Goal: Task Accomplishment & Management: Use online tool/utility

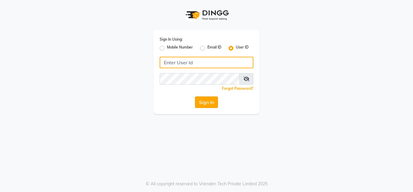
type input "sakurasalon"
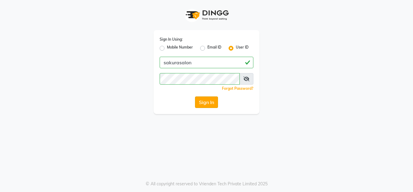
click at [210, 99] on button "Sign In" at bounding box center [206, 101] width 23 height 11
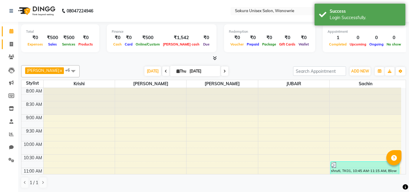
click at [5, 39] on link "Invoice" at bounding box center [9, 44] width 15 height 10
select select "7662"
select select "service"
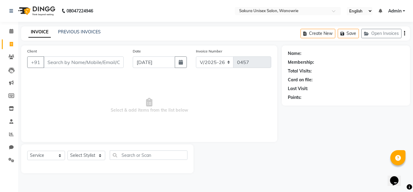
click at [54, 60] on input "Client" at bounding box center [84, 61] width 80 height 11
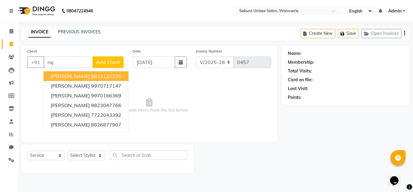
type input "raj"
click at [118, 61] on span "Add Client" at bounding box center [108, 62] width 24 height 6
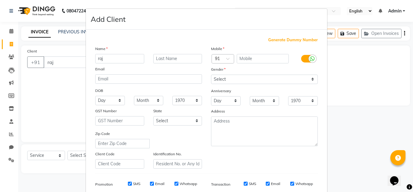
click at [61, 75] on ngb-modal-window "Add Client Generate Dummy Number Name raj Email DOB Day 01 02 03 04 05 06 07 08…" at bounding box center [206, 96] width 413 height 192
click at [66, 57] on ngb-modal-window "Add Client Generate Dummy Number Name raj Email DOB Day 01 02 03 04 05 06 07 08…" at bounding box center [206, 96] width 413 height 192
click at [67, 63] on ngb-modal-window "Add Client Generate Dummy Number Name raj Email DOB Day 01 02 03 04 05 06 07 08…" at bounding box center [206, 96] width 413 height 192
click at [77, 122] on ngb-modal-window "Add Client Generate Dummy Number Name raj Email DOB Day 01 02 03 04 05 06 07 08…" at bounding box center [206, 96] width 413 height 192
click at [67, 31] on ngb-modal-window "Add Client Generate Dummy Number Name raj Email DOB Day 01 02 03 04 05 06 07 08…" at bounding box center [206, 96] width 413 height 192
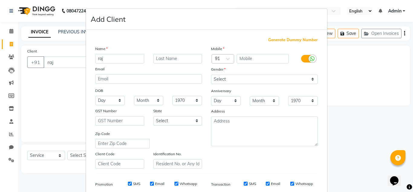
click at [13, 32] on ngb-modal-window "Add Client Generate Dummy Number Name raj Email DOB Day 01 02 03 04 05 06 07 08…" at bounding box center [206, 96] width 413 height 192
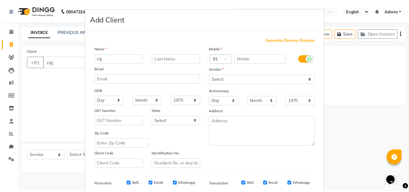
scroll to position [88, 0]
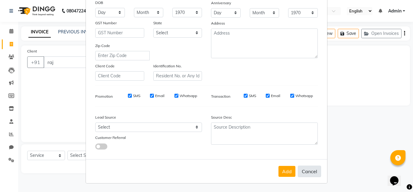
click at [308, 170] on button "Cancel" at bounding box center [309, 170] width 23 height 11
select select
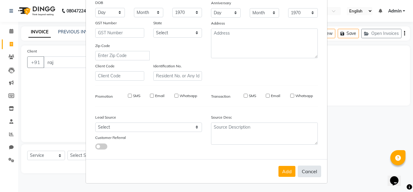
select select
checkbox input "false"
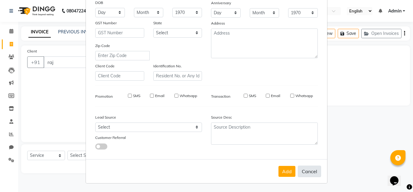
checkbox input "false"
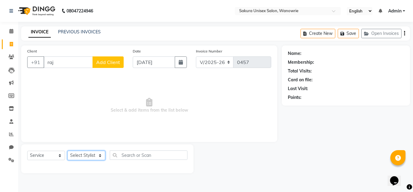
click at [87, 158] on select "Select Stylist [PERSON_NAME] [PERSON_NAME] krishi [PERSON_NAME] sachin" at bounding box center [86, 154] width 38 height 9
select select "90493"
click at [67, 150] on select "Select Stylist [PERSON_NAME] [PERSON_NAME] krishi [PERSON_NAME] sachin" at bounding box center [86, 154] width 38 height 9
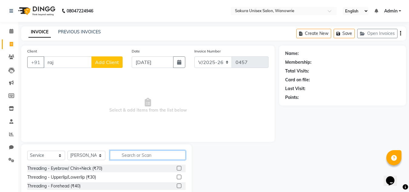
click at [143, 155] on input "text" at bounding box center [148, 154] width 76 height 9
type input "full arm"
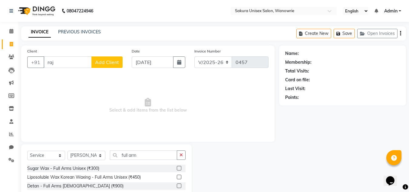
click at [143, 169] on div "Sugar Wax - Full Arms Unisex (₹300)" at bounding box center [106, 168] width 158 height 8
click at [143, 168] on div "Sugar Wax - Full Arms Unisex (₹300)" at bounding box center [106, 168] width 158 height 8
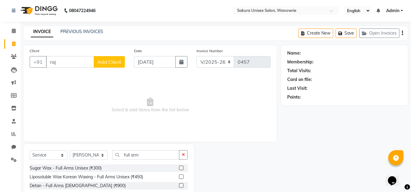
scroll to position [0, 0]
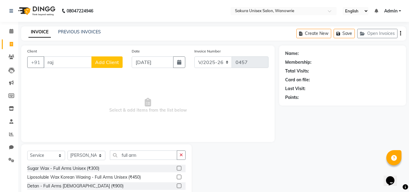
click at [104, 62] on span "Add Client" at bounding box center [107, 62] width 24 height 6
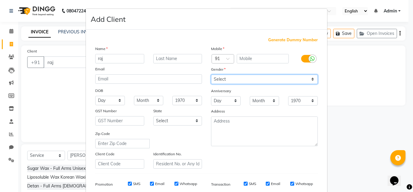
click at [304, 82] on select "Select [DEMOGRAPHIC_DATA] [DEMOGRAPHIC_DATA] Other Prefer Not To Say" at bounding box center [264, 78] width 107 height 9
select select "[DEMOGRAPHIC_DATA]"
click at [211, 74] on select "Select [DEMOGRAPHIC_DATA] [DEMOGRAPHIC_DATA] Other Prefer Not To Say" at bounding box center [264, 78] width 107 height 9
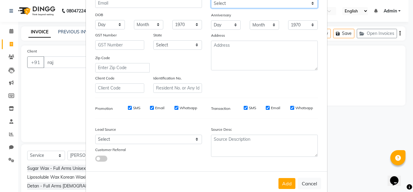
scroll to position [88, 0]
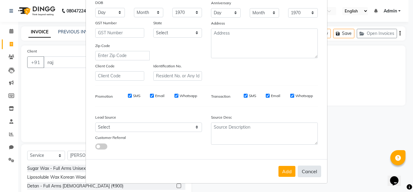
click at [312, 167] on button "Cancel" at bounding box center [309, 170] width 23 height 11
select select
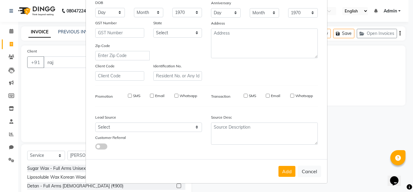
select select
checkbox input "false"
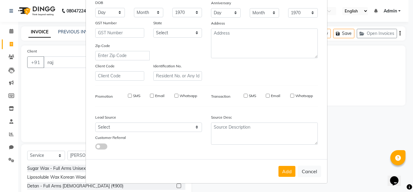
checkbox input "false"
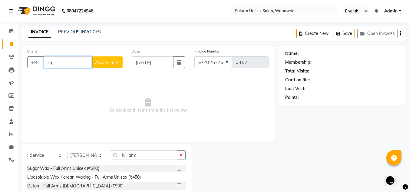
click at [72, 61] on input "raj" at bounding box center [68, 61] width 48 height 11
type input "r"
click at [88, 63] on input "Client" at bounding box center [83, 61] width 79 height 11
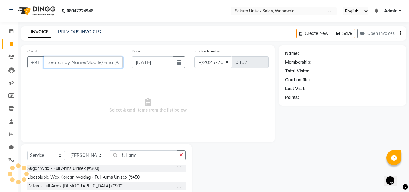
click at [87, 61] on input "Client" at bounding box center [83, 61] width 79 height 11
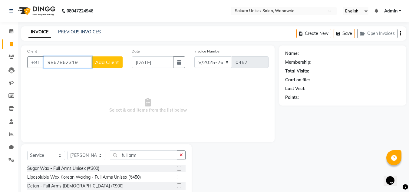
type input "9867862319"
click at [101, 63] on span "Add Client" at bounding box center [107, 62] width 24 height 6
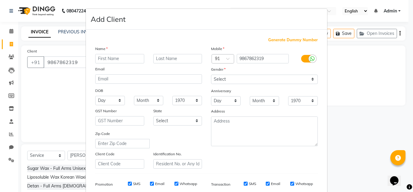
click at [137, 57] on input "text" at bounding box center [119, 58] width 49 height 9
type input "raj"
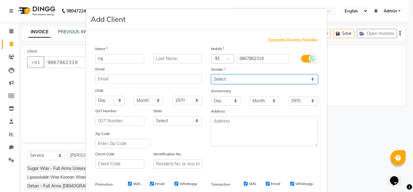
click at [255, 82] on select "Select [DEMOGRAPHIC_DATA] [DEMOGRAPHIC_DATA] Other Prefer Not To Say" at bounding box center [264, 78] width 107 height 9
select select "[DEMOGRAPHIC_DATA]"
click at [211, 74] on select "Select [DEMOGRAPHIC_DATA] [DEMOGRAPHIC_DATA] Other Prefer Not To Say" at bounding box center [264, 78] width 107 height 9
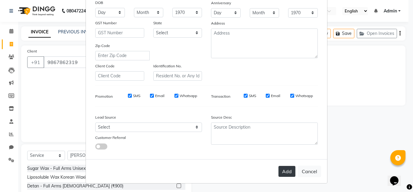
click at [280, 172] on button "Add" at bounding box center [287, 171] width 17 height 11
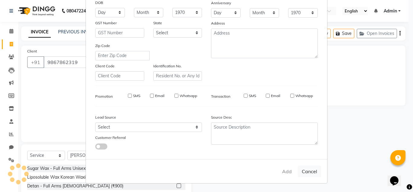
select select
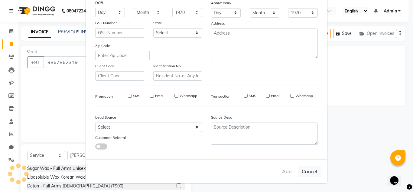
select select
checkbox input "false"
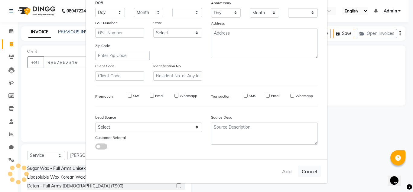
checkbox input "false"
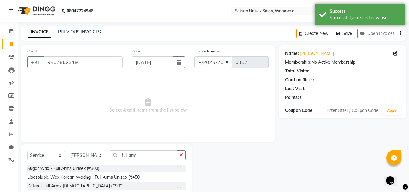
click at [177, 167] on label at bounding box center [179, 168] width 5 height 5
click at [177, 167] on input "checkbox" at bounding box center [179, 168] width 4 height 4
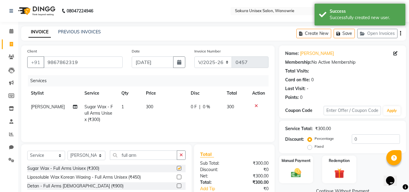
checkbox input "false"
click at [181, 151] on button "button" at bounding box center [181, 154] width 9 height 9
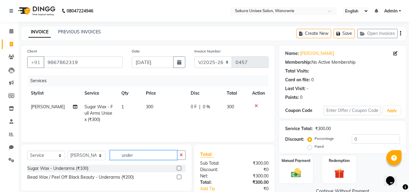
type input "under"
click at [179, 167] on label at bounding box center [179, 168] width 5 height 5
click at [179, 167] on input "checkbox" at bounding box center [179, 168] width 4 height 4
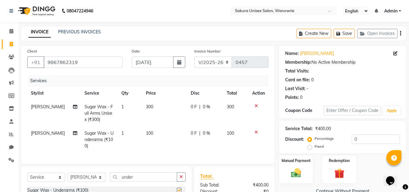
checkbox input "false"
click at [179, 181] on button "button" at bounding box center [181, 176] width 9 height 9
click at [157, 178] on input "text" at bounding box center [148, 176] width 76 height 9
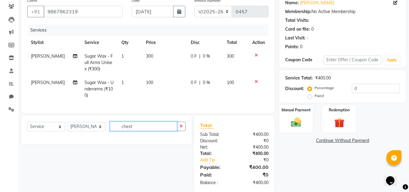
scroll to position [64, 0]
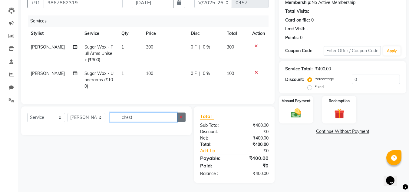
type input "chest"
click at [180, 114] on button "button" at bounding box center [181, 116] width 9 height 9
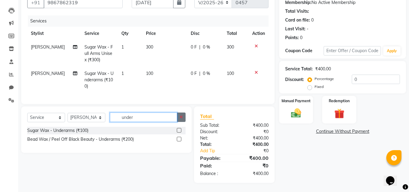
type input "under"
click at [180, 116] on icon "button" at bounding box center [180, 117] width 3 height 4
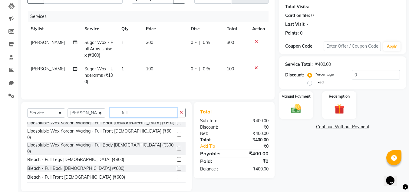
scroll to position [121, 0]
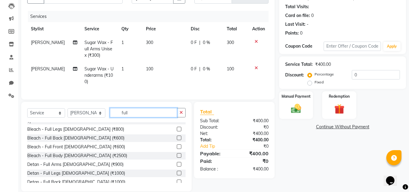
type input "full"
click at [177, 144] on label at bounding box center [179, 146] width 5 height 5
click at [177, 145] on input "checkbox" at bounding box center [179, 147] width 4 height 4
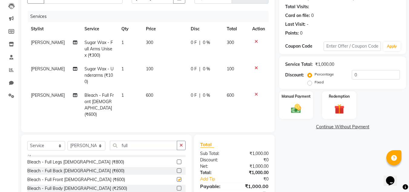
checkbox input "false"
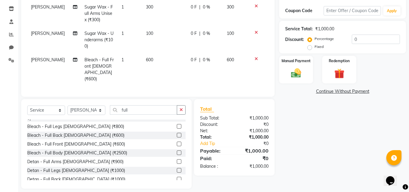
scroll to position [103, 0]
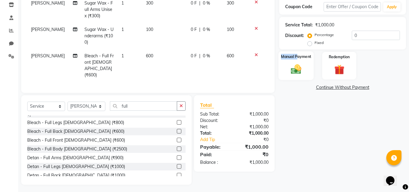
click at [299, 61] on div "Manual Payment" at bounding box center [295, 65] width 35 height 29
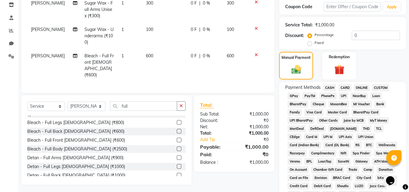
click at [330, 87] on span "CASH" at bounding box center [329, 87] width 13 height 7
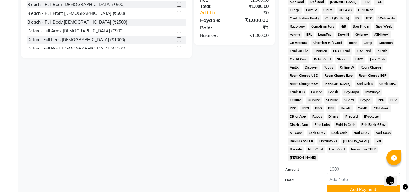
scroll to position [255, 0]
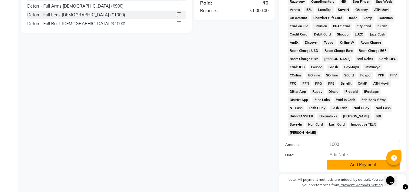
click at [361, 160] on button "Add Payment" at bounding box center [363, 164] width 73 height 9
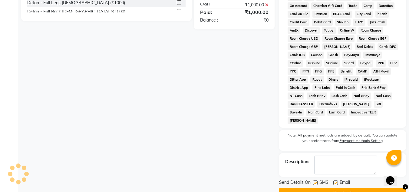
scroll to position [273, 0]
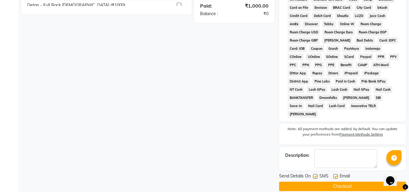
click at [355, 181] on button "Checkout" at bounding box center [342, 185] width 127 height 9
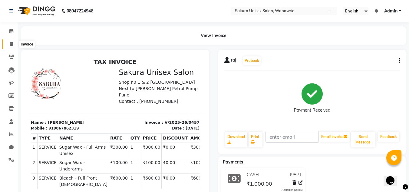
click at [10, 42] on icon at bounding box center [11, 44] width 3 height 5
select select "service"
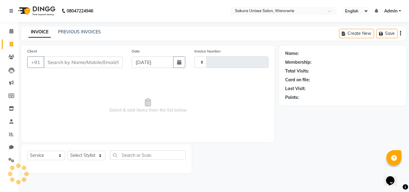
type input "0458"
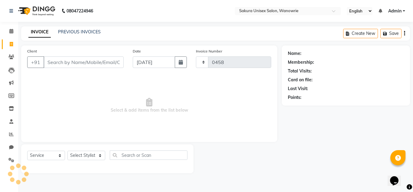
select select "7662"
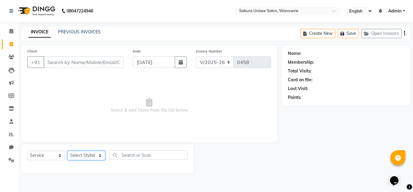
click at [94, 156] on select "Select Stylist [PERSON_NAME] [PERSON_NAME] krishi [PERSON_NAME] sachin" at bounding box center [86, 154] width 38 height 9
click at [189, 105] on span "Select & add items from the list below" at bounding box center [149, 105] width 244 height 61
